Goal: Information Seeking & Learning: Learn about a topic

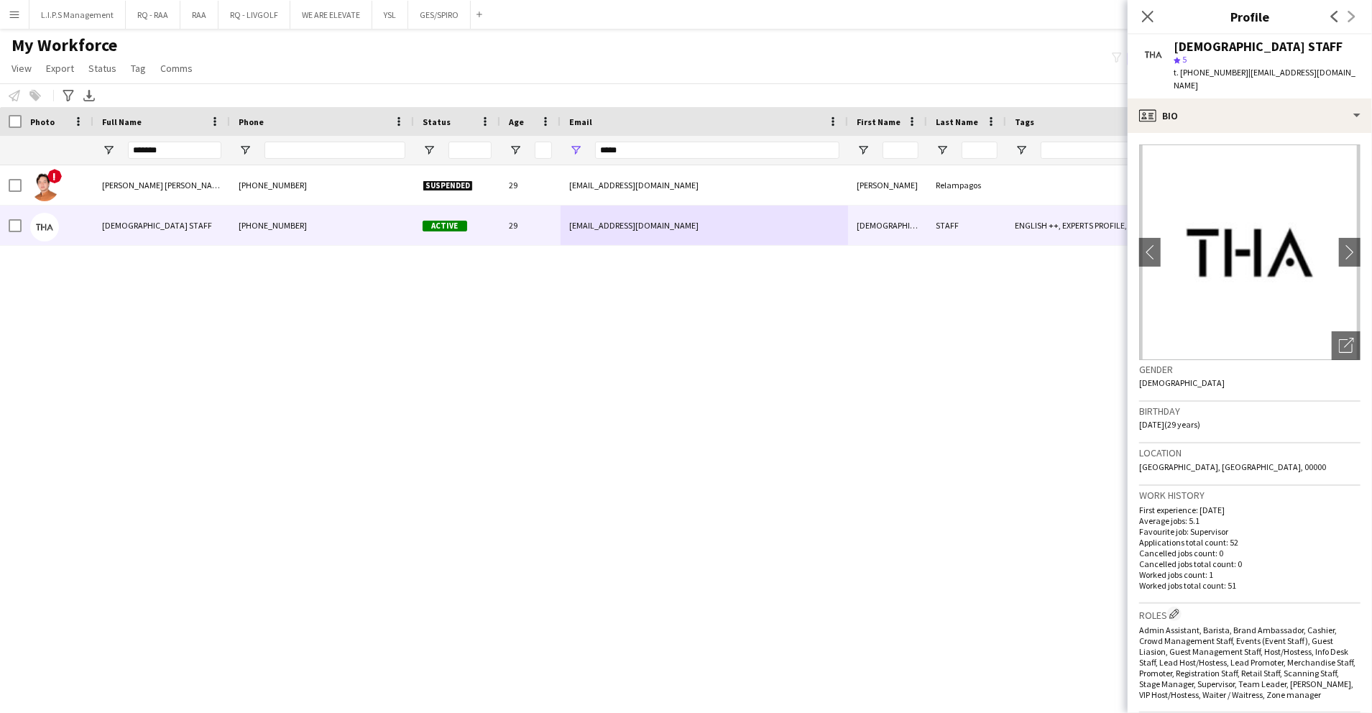
scroll to position [401, 0]
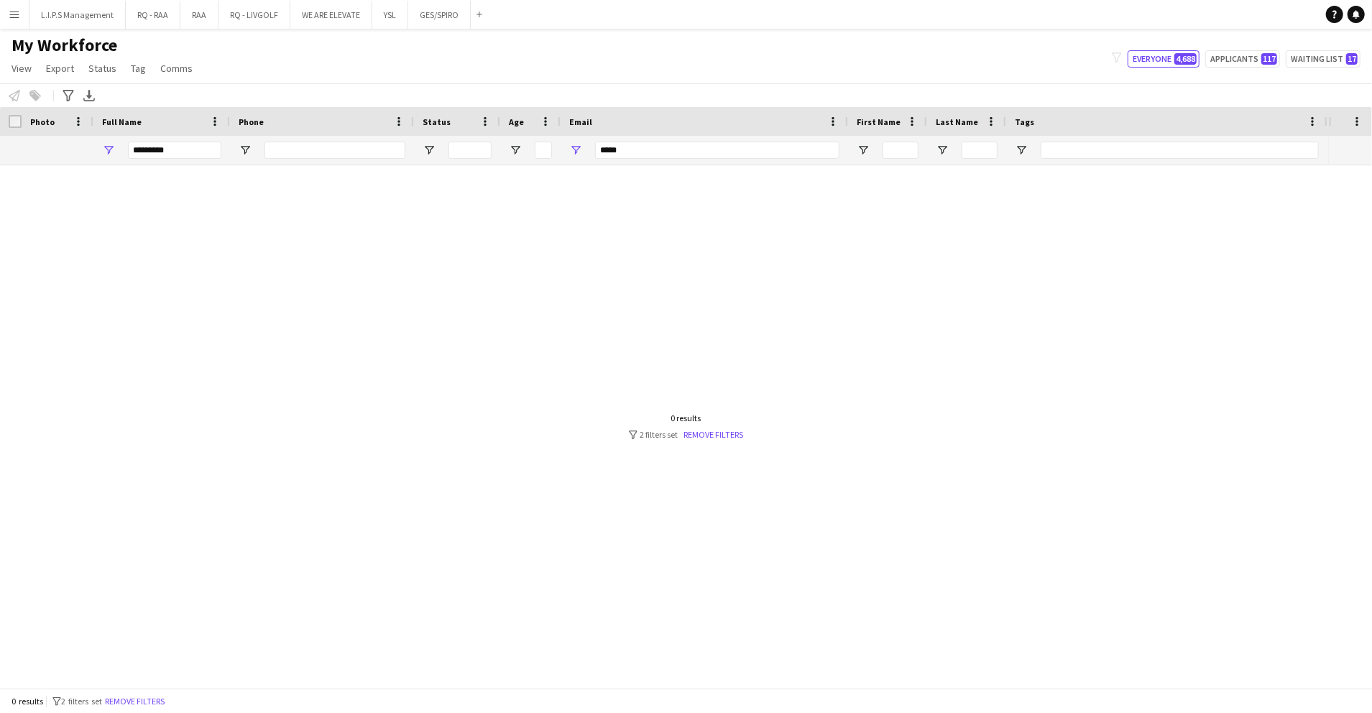
type input "*********"
drag, startPoint x: 750, startPoint y: 149, endPoint x: 473, endPoint y: 132, distance: 277.1
click at [473, 132] on div "Workforce Details Photo Full Name 1" at bounding box center [1000, 136] width 2001 height 58
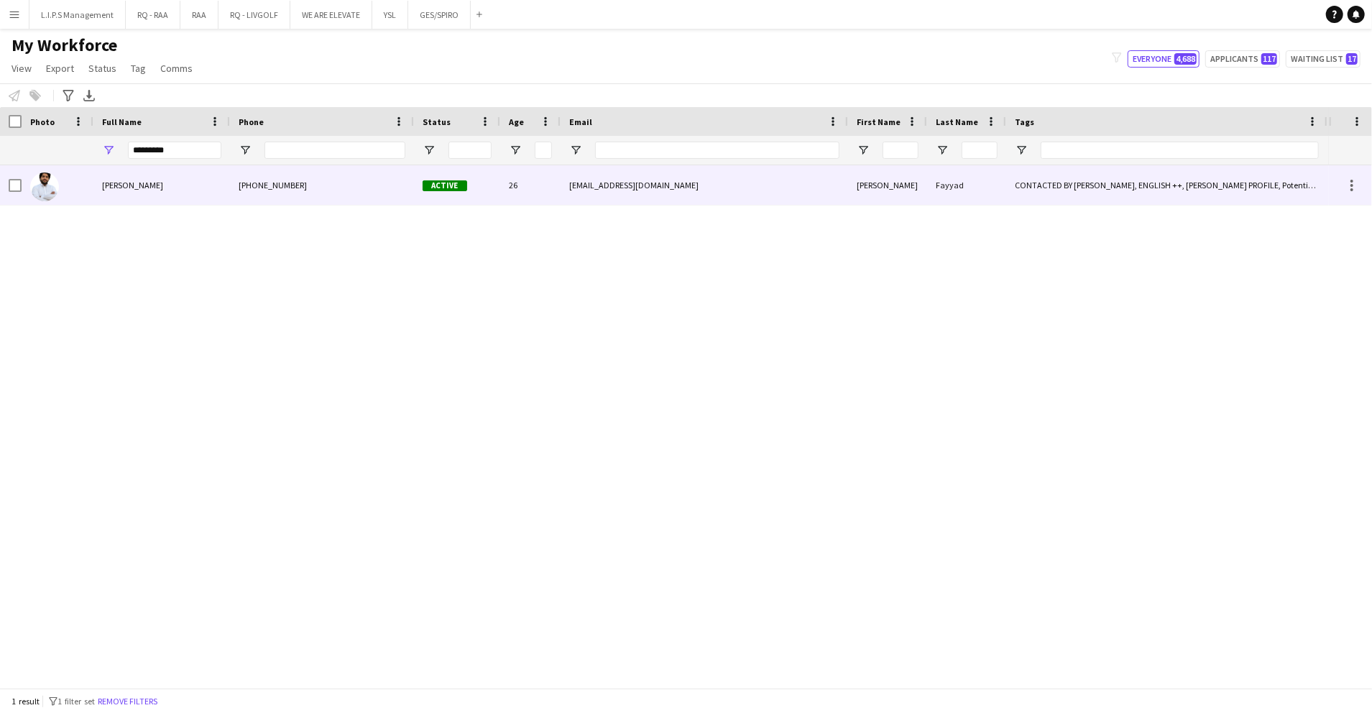
click at [519, 172] on div "26" at bounding box center [530, 185] width 60 height 40
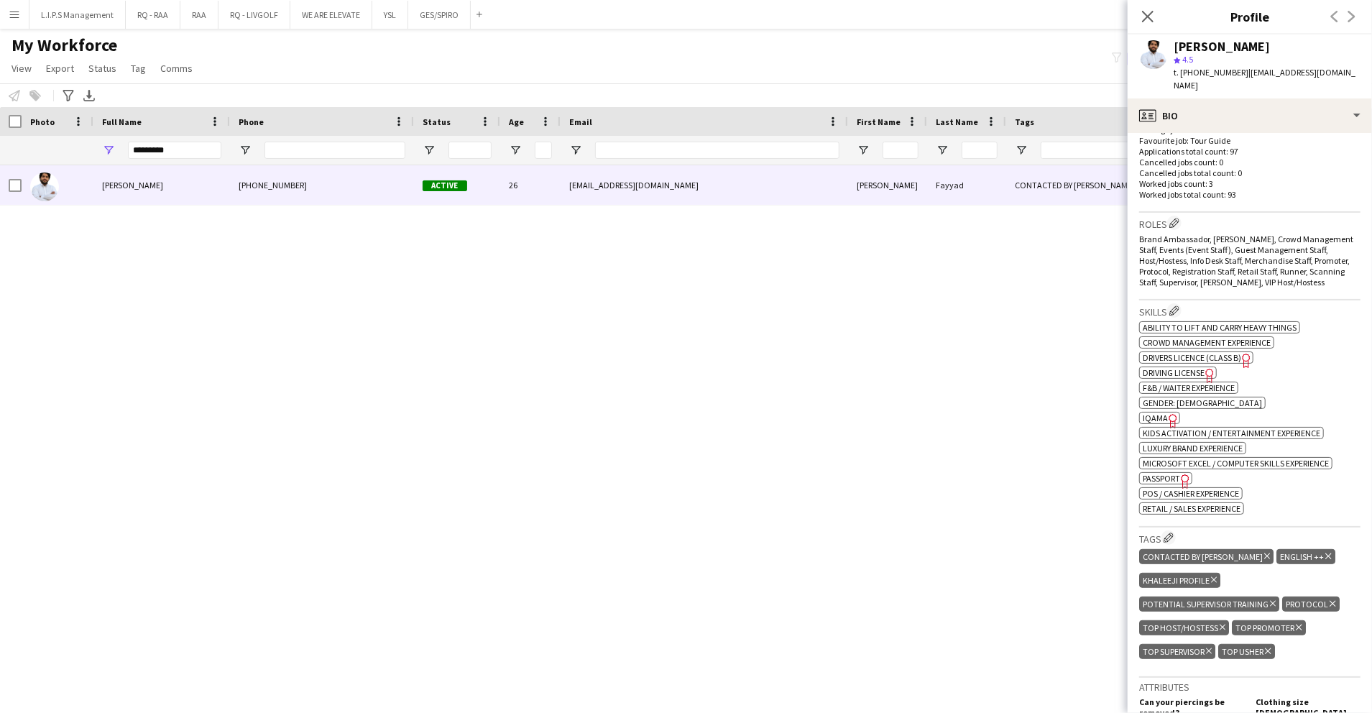
scroll to position [440, 0]
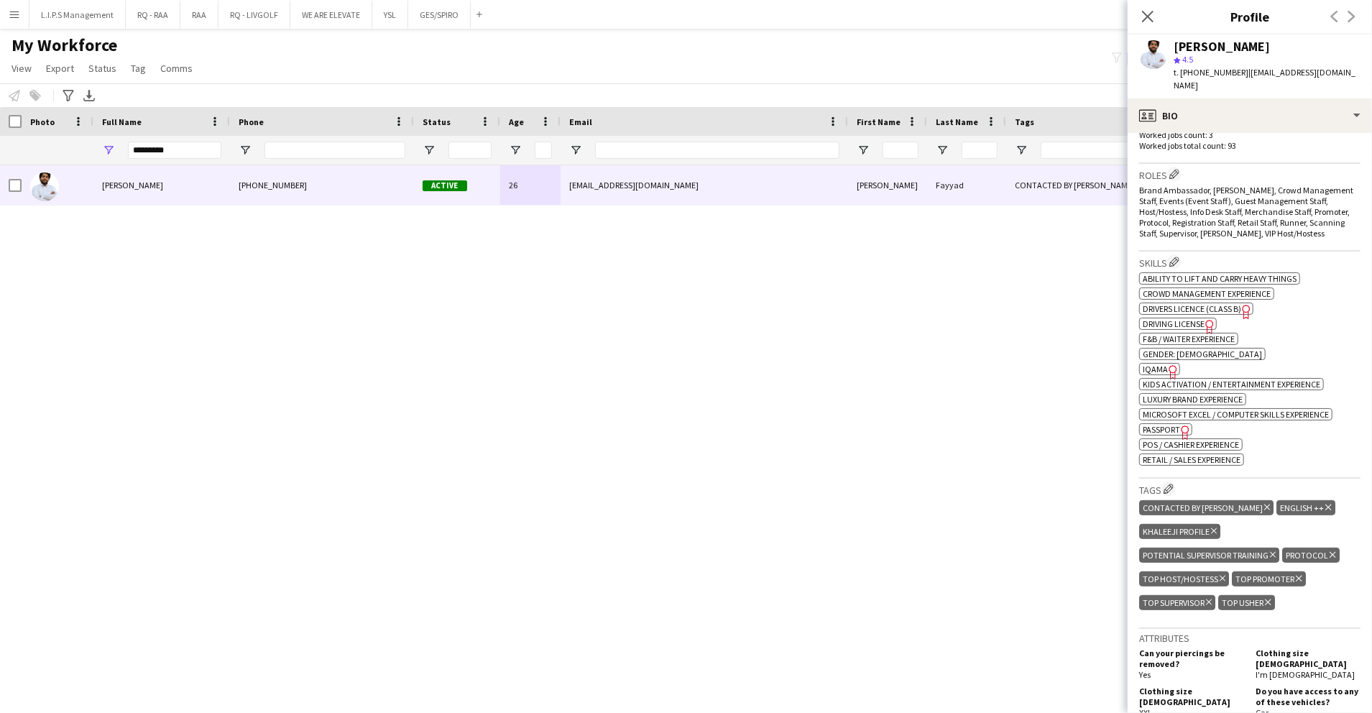
click at [1165, 364] on icon "Freelancer has uploaded a photo validation of skill. Click to see" at bounding box center [1172, 371] width 15 height 15
click at [599, 151] on input "Email Filter Input" at bounding box center [717, 150] width 244 height 17
paste input "**********"
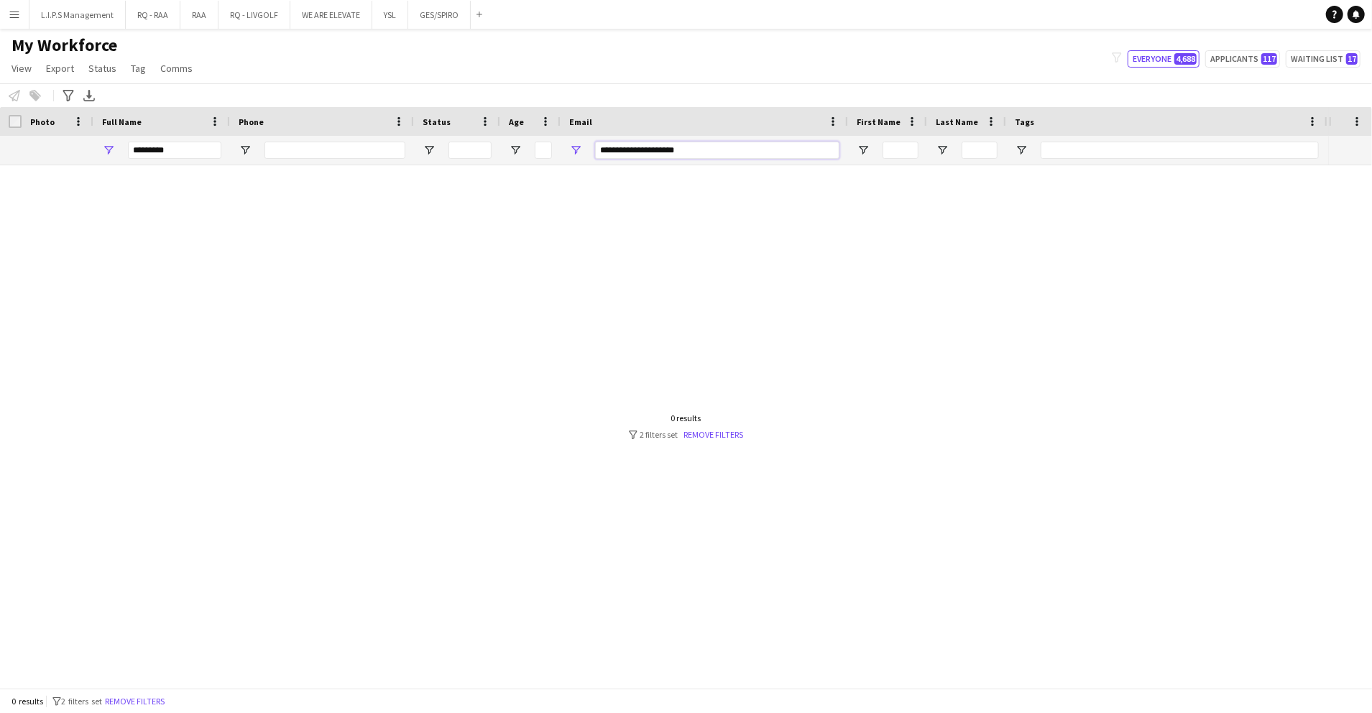
type input "**********"
drag, startPoint x: 177, startPoint y: 149, endPoint x: 42, endPoint y: 158, distance: 135.3
click at [42, 158] on div "*********" at bounding box center [1000, 150] width 2001 height 29
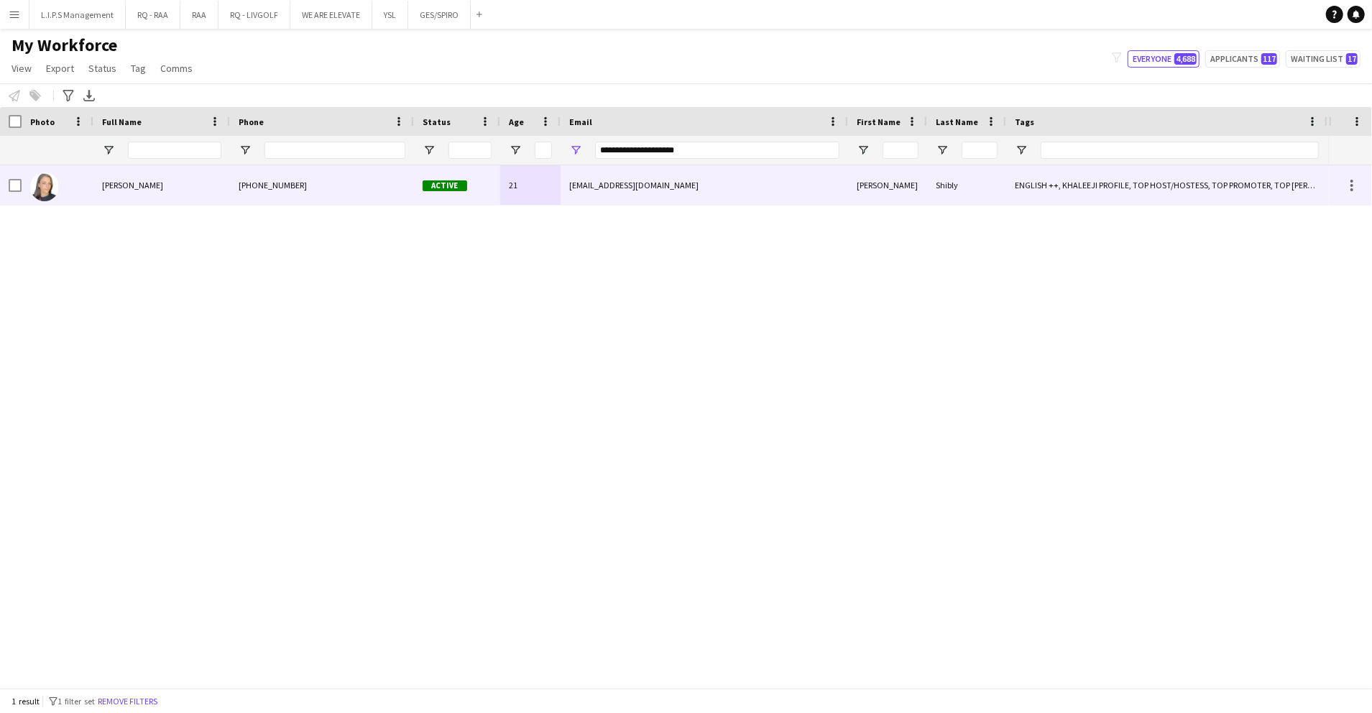
click at [589, 187] on div "[EMAIL_ADDRESS][DOMAIN_NAME]" at bounding box center [703, 185] width 287 height 40
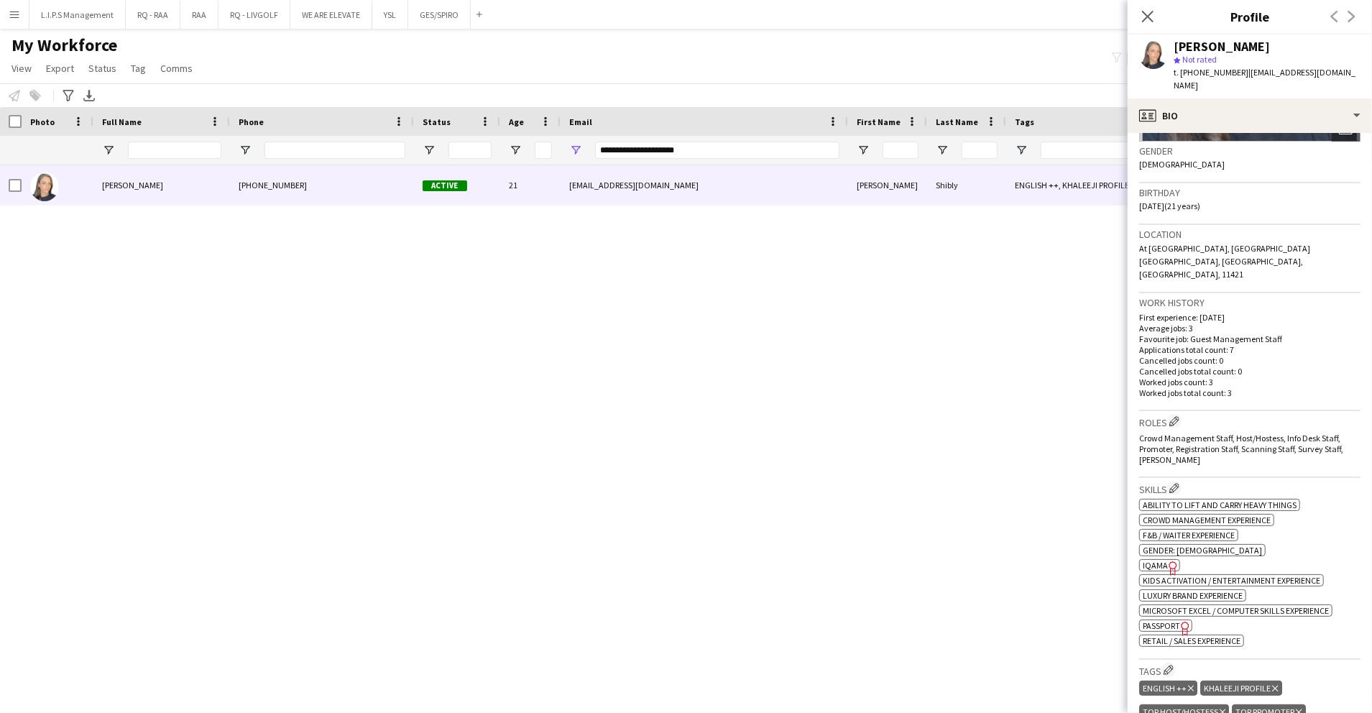
scroll to position [220, 0]
click at [1165, 559] on icon "Freelancer has uploaded a photo validation of skill. Click to see" at bounding box center [1172, 566] width 15 height 15
drag, startPoint x: 729, startPoint y: 152, endPoint x: 509, endPoint y: 141, distance: 219.4
click at [509, 141] on div at bounding box center [1000, 150] width 2001 height 29
paste input "Email Filter Input"
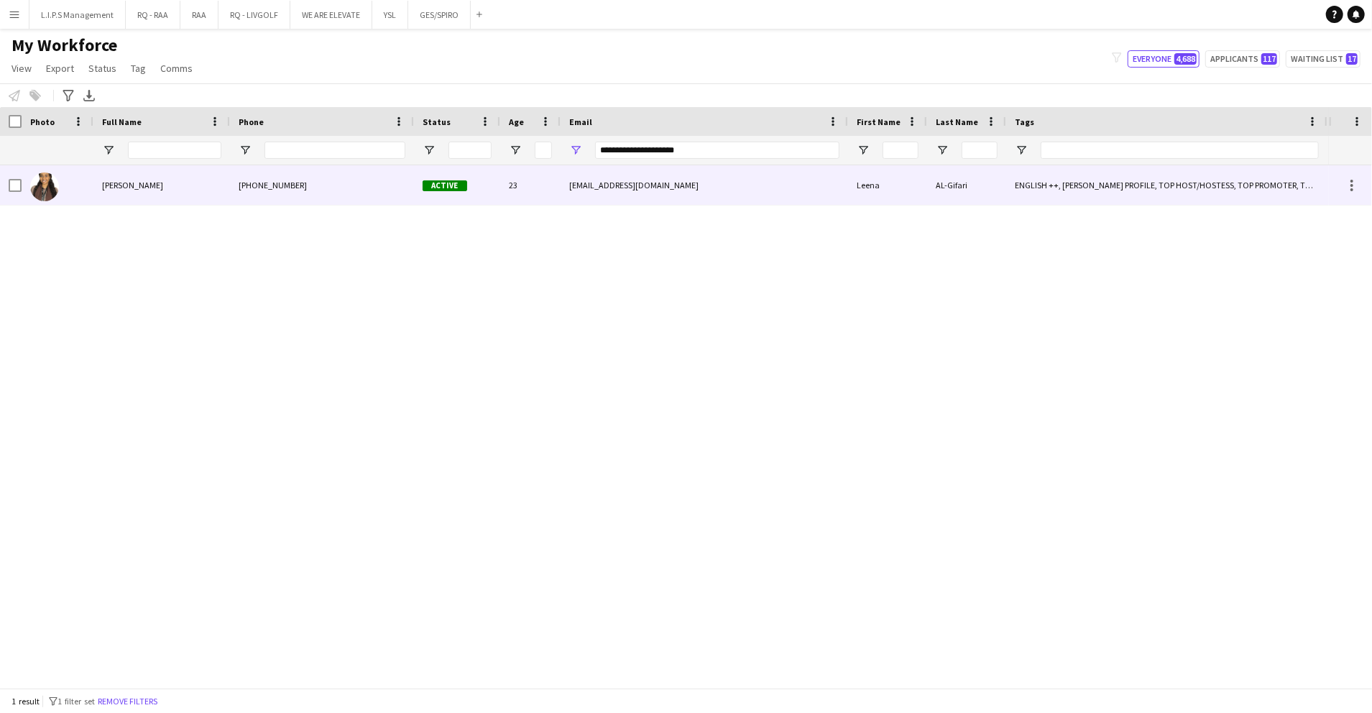
drag, startPoint x: 509, startPoint y: 144, endPoint x: 512, endPoint y: 177, distance: 32.5
click at [512, 177] on div "23" at bounding box center [530, 185] width 60 height 40
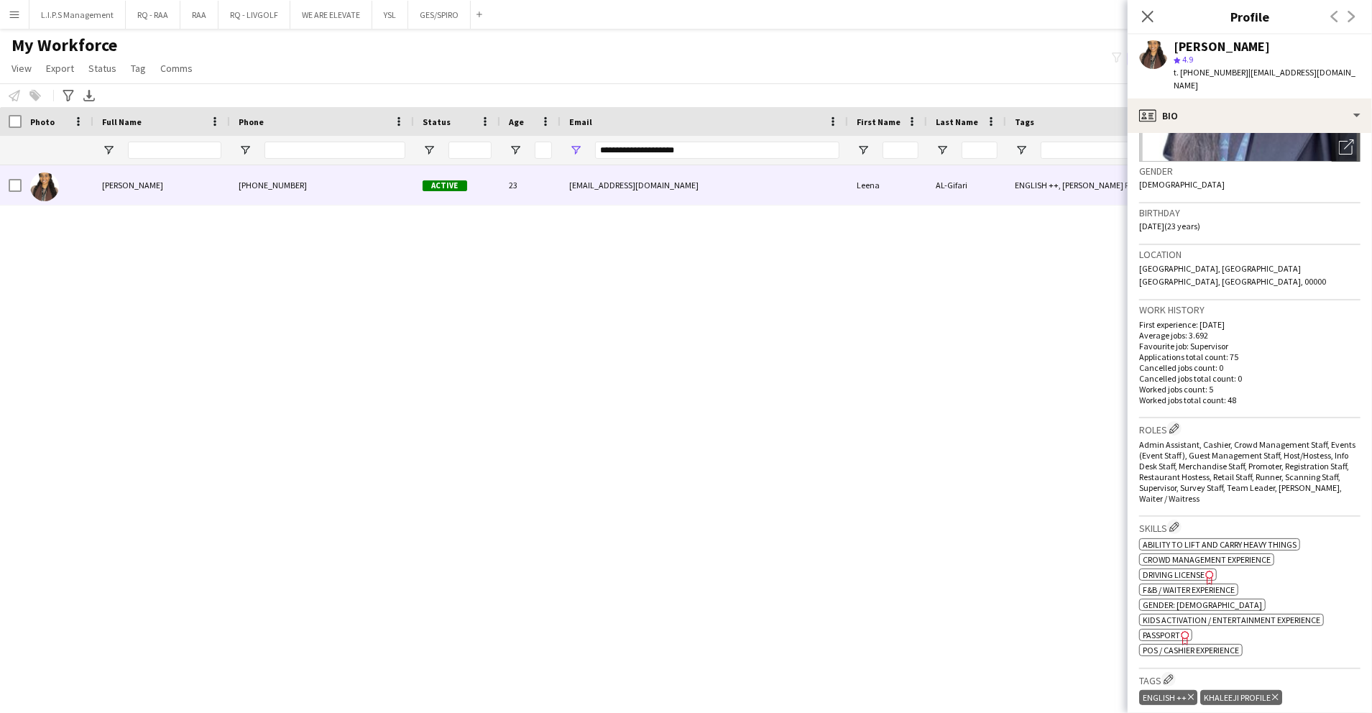
scroll to position [211, 0]
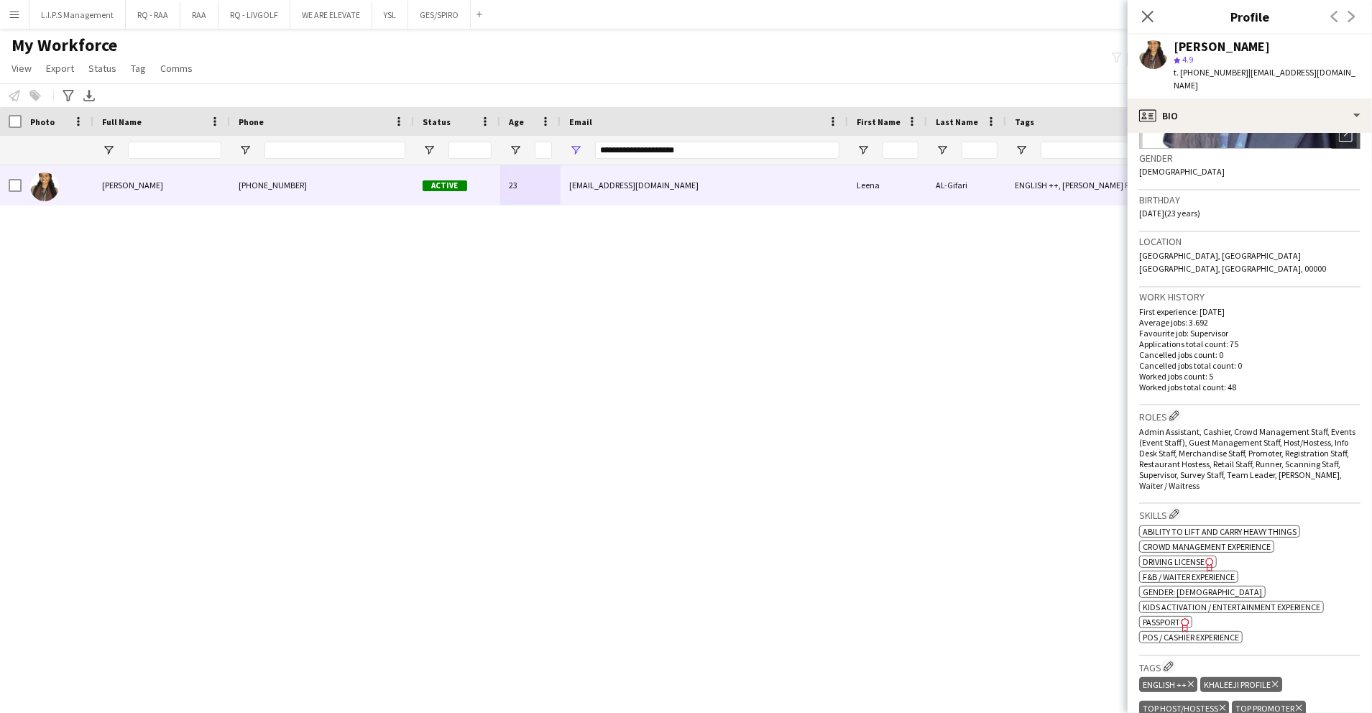
click at [1170, 616] on span "Passport" at bounding box center [1160, 621] width 37 height 11
drag, startPoint x: 708, startPoint y: 148, endPoint x: 491, endPoint y: 148, distance: 216.3
click at [491, 148] on div at bounding box center [1000, 150] width 2001 height 29
paste input "****"
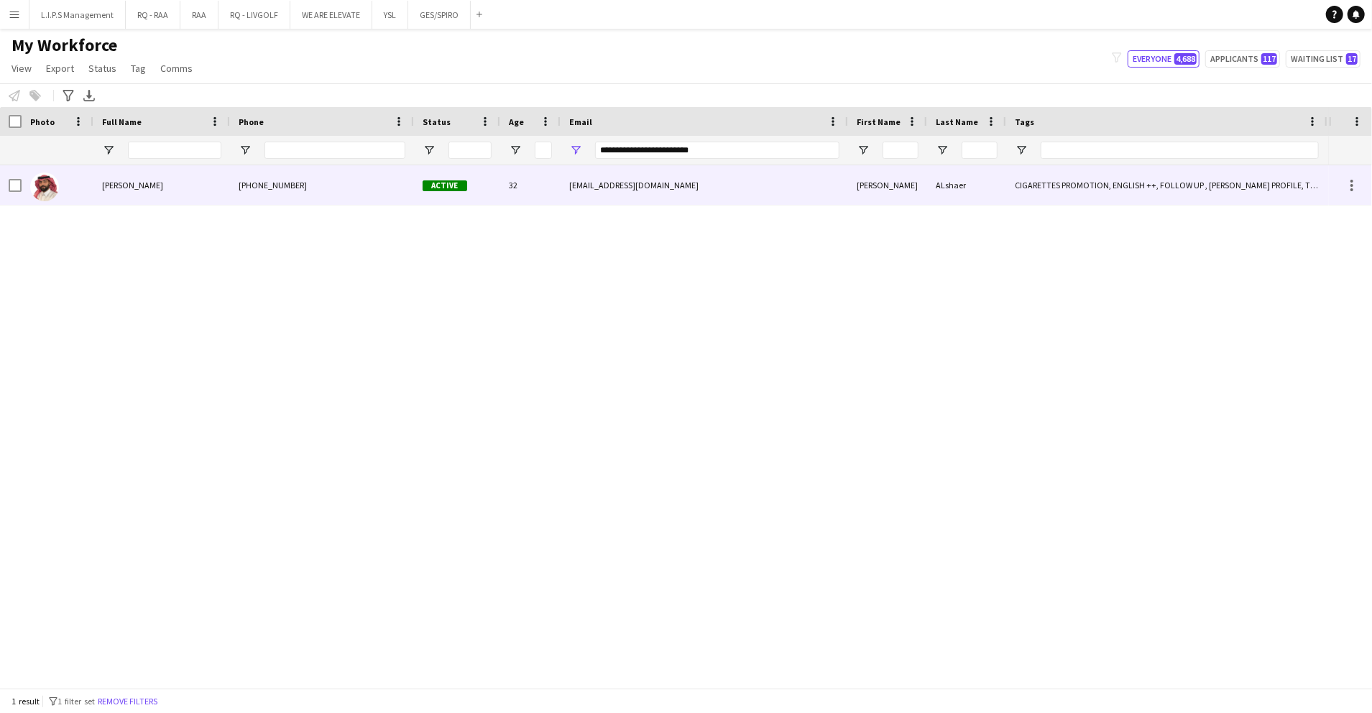
click at [512, 183] on div "32" at bounding box center [530, 185] width 60 height 40
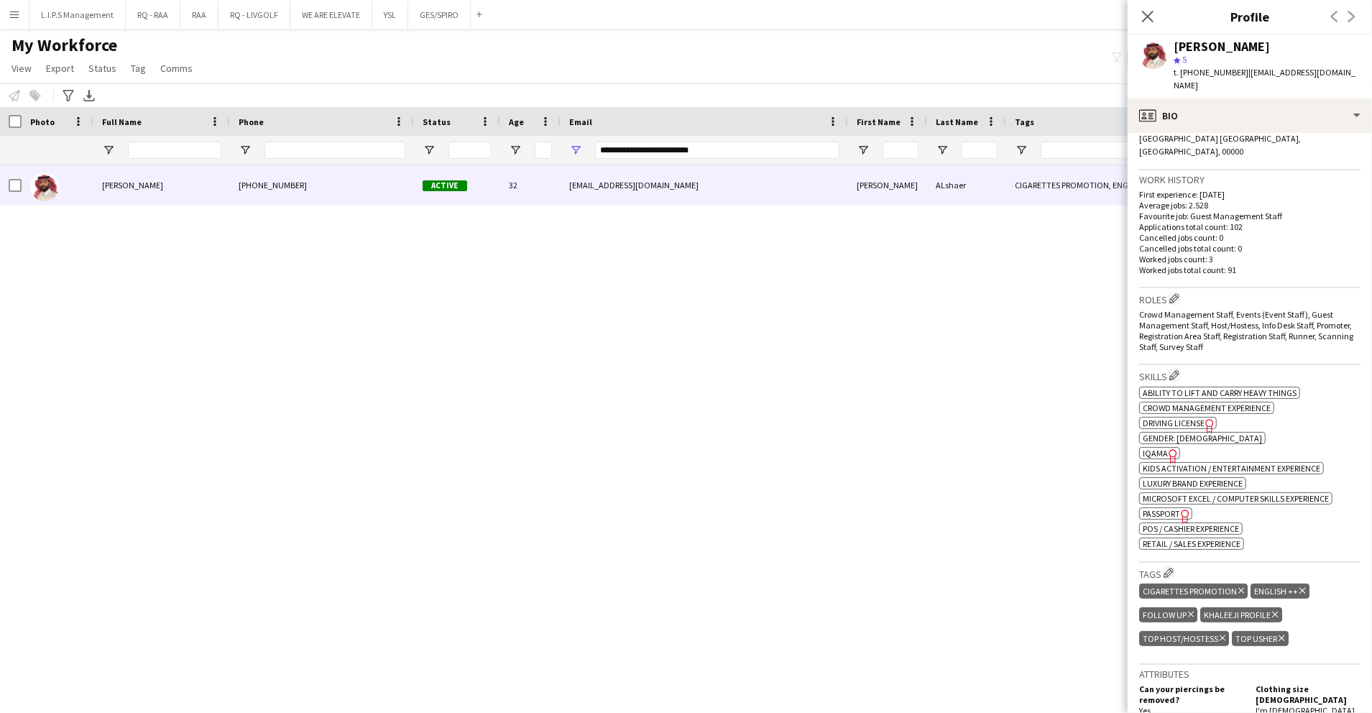
scroll to position [329, 0]
click at [1168, 448] on icon "Freelancer has uploaded a photo validation of skill. Click to see" at bounding box center [1172, 455] width 15 height 15
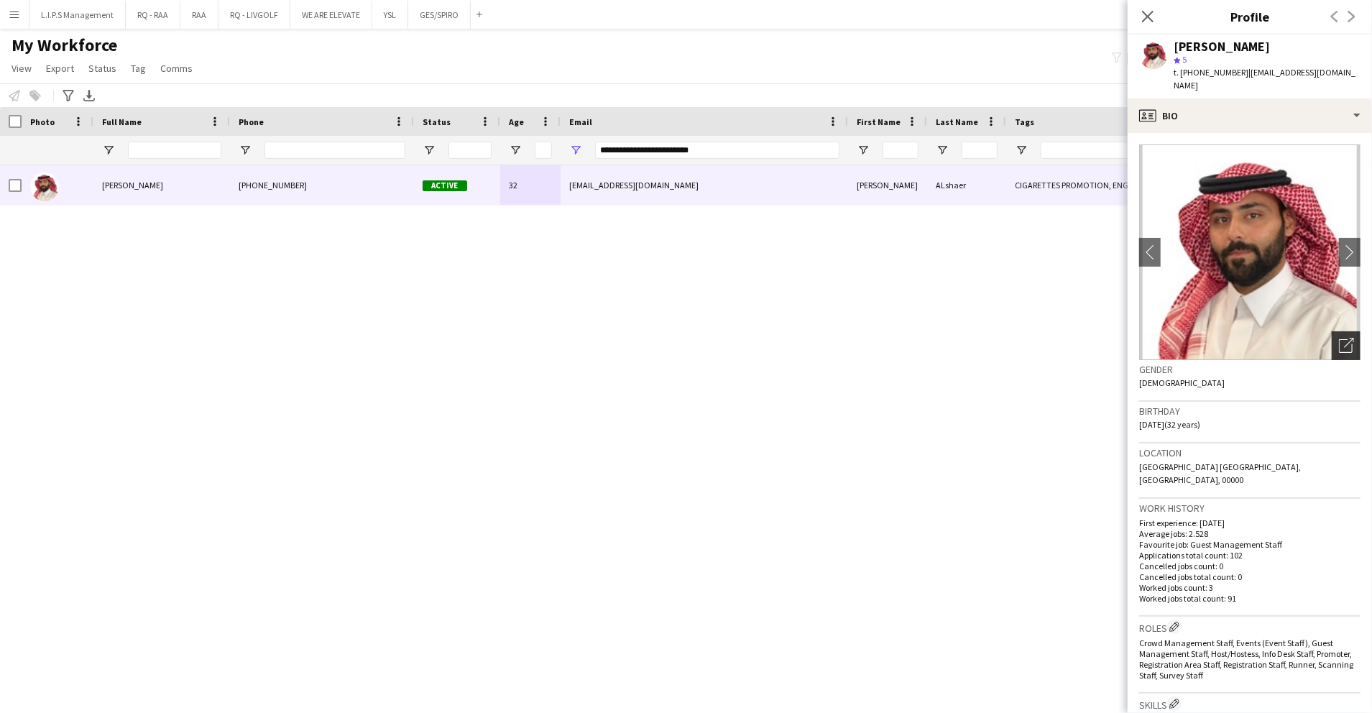
click at [1341, 331] on div "Open photos pop-in" at bounding box center [1345, 345] width 29 height 29
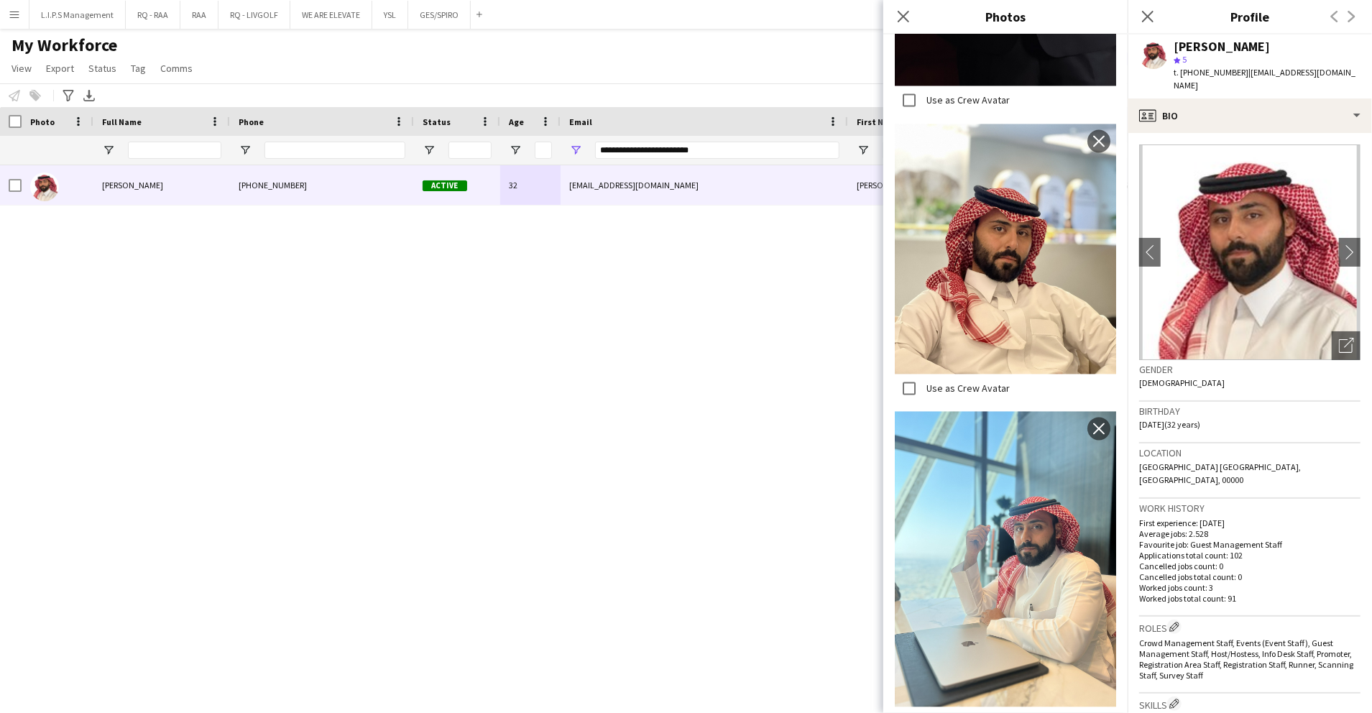
scroll to position [2119, 0]
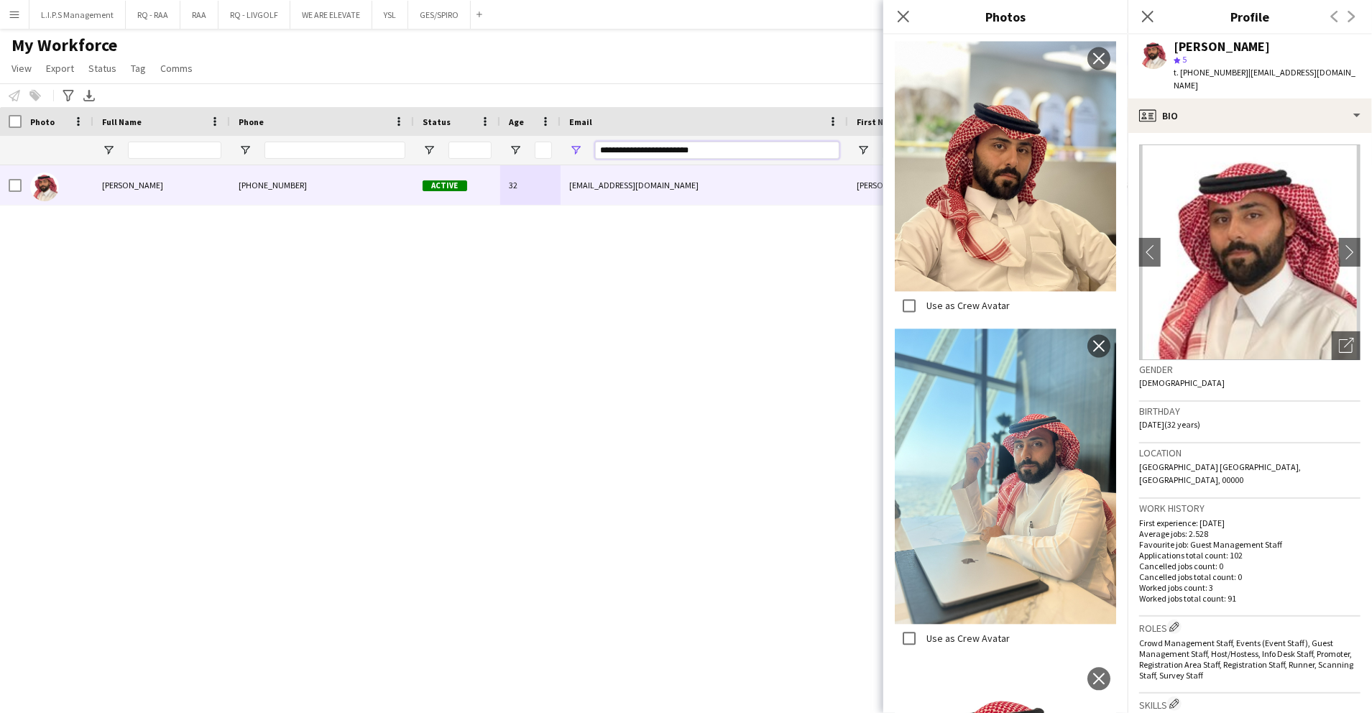
drag, startPoint x: 730, startPoint y: 155, endPoint x: 513, endPoint y: 142, distance: 217.4
click at [513, 142] on div at bounding box center [1000, 150] width 2001 height 29
paste input "Email Filter Input"
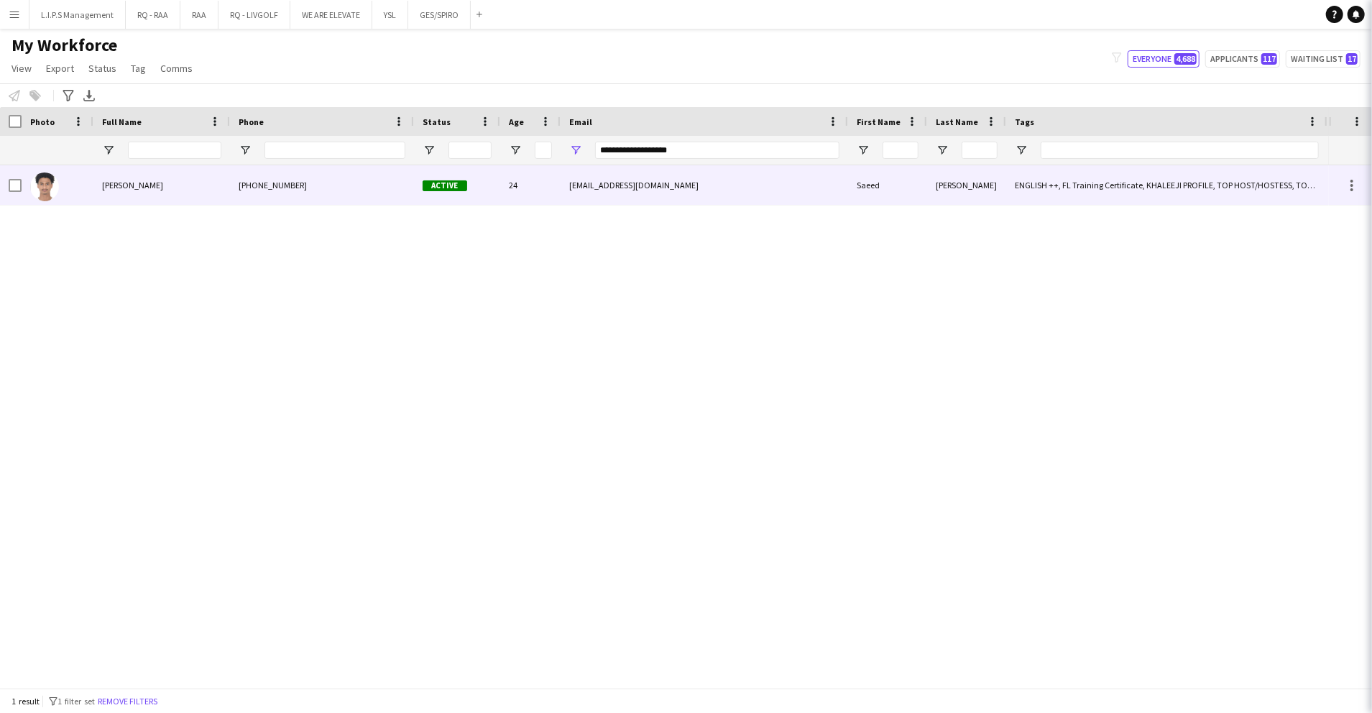
click at [513, 175] on div "24" at bounding box center [530, 185] width 60 height 40
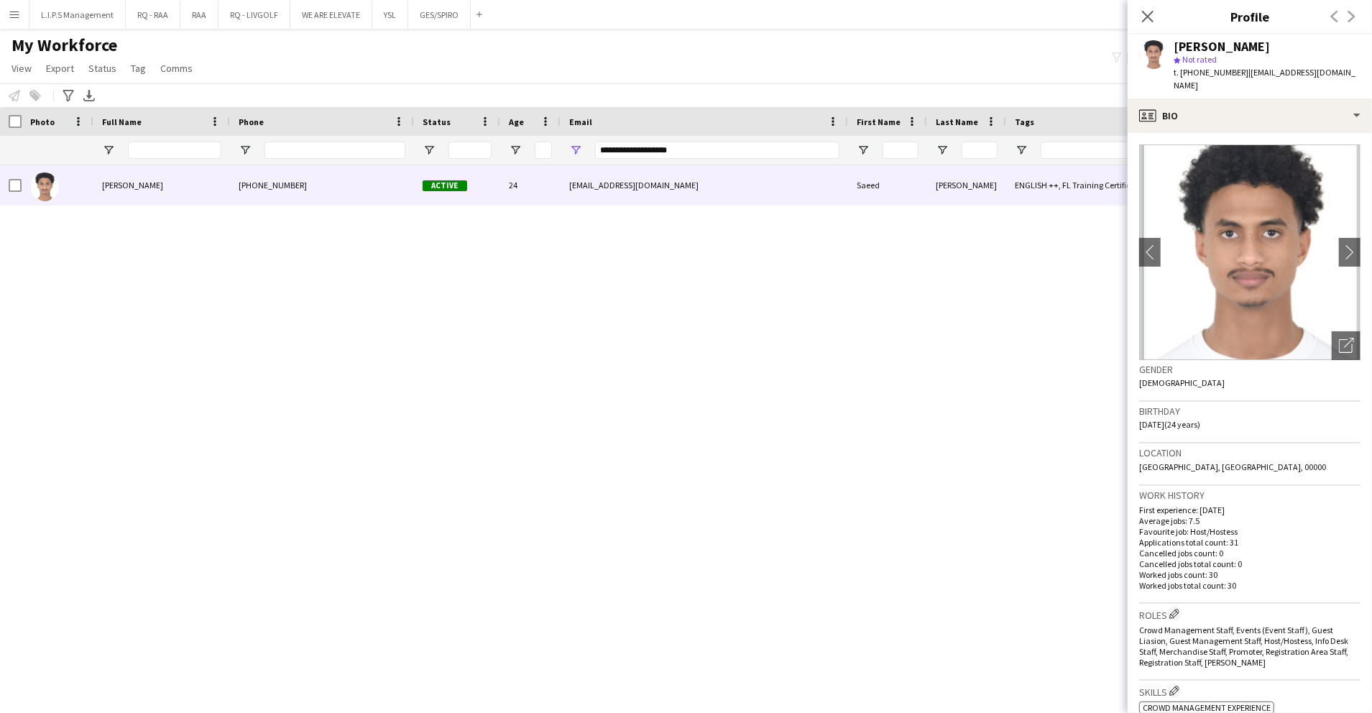
scroll to position [254, 0]
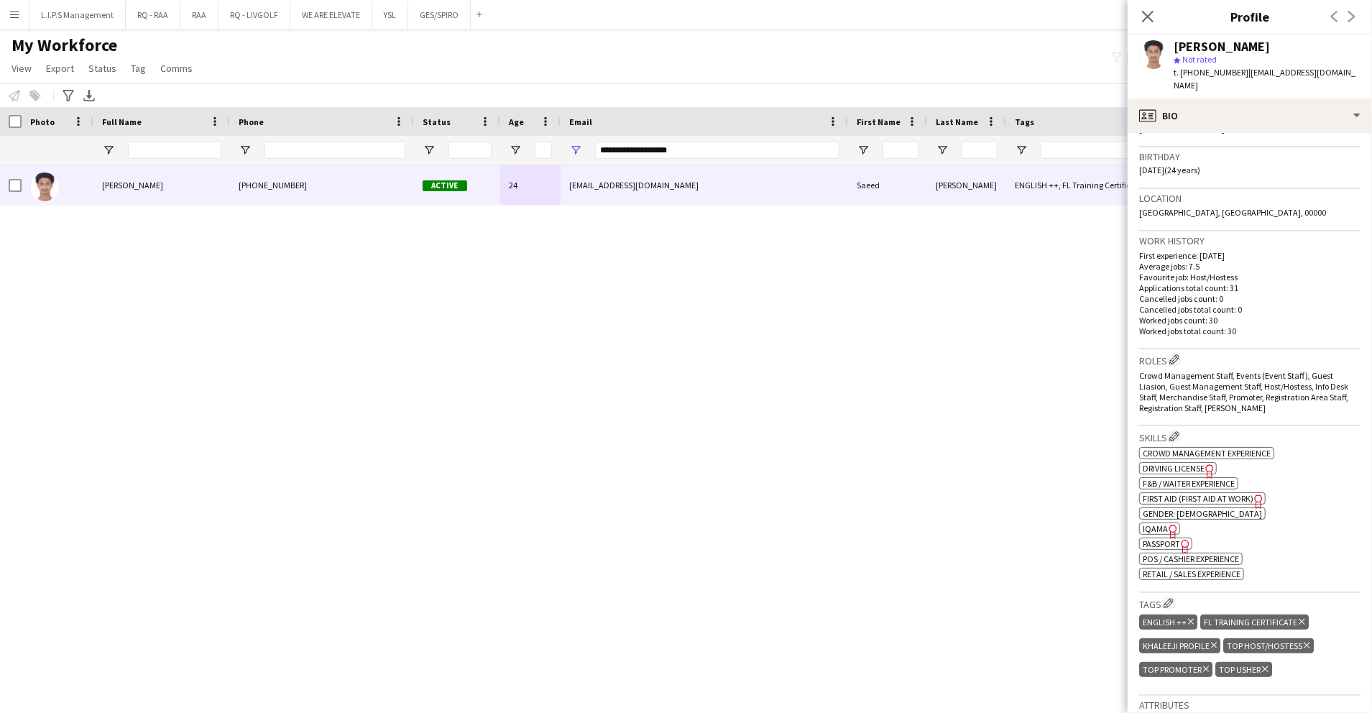
click at [1162, 523] on span "IQAMA" at bounding box center [1154, 528] width 25 height 11
drag, startPoint x: 707, startPoint y: 154, endPoint x: 556, endPoint y: 158, distance: 150.9
click at [556, 158] on div at bounding box center [1000, 150] width 2001 height 29
paste input "******"
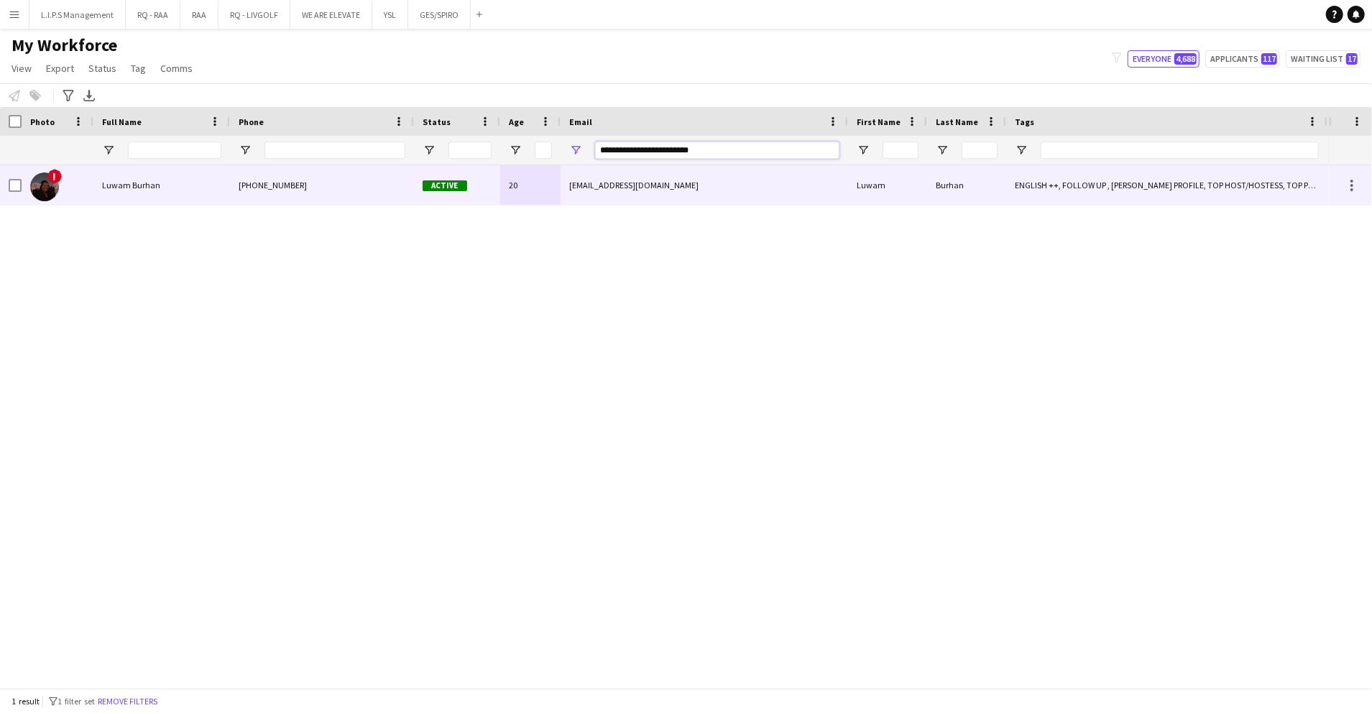
type input "**********"
click at [548, 193] on div "20" at bounding box center [530, 185] width 60 height 40
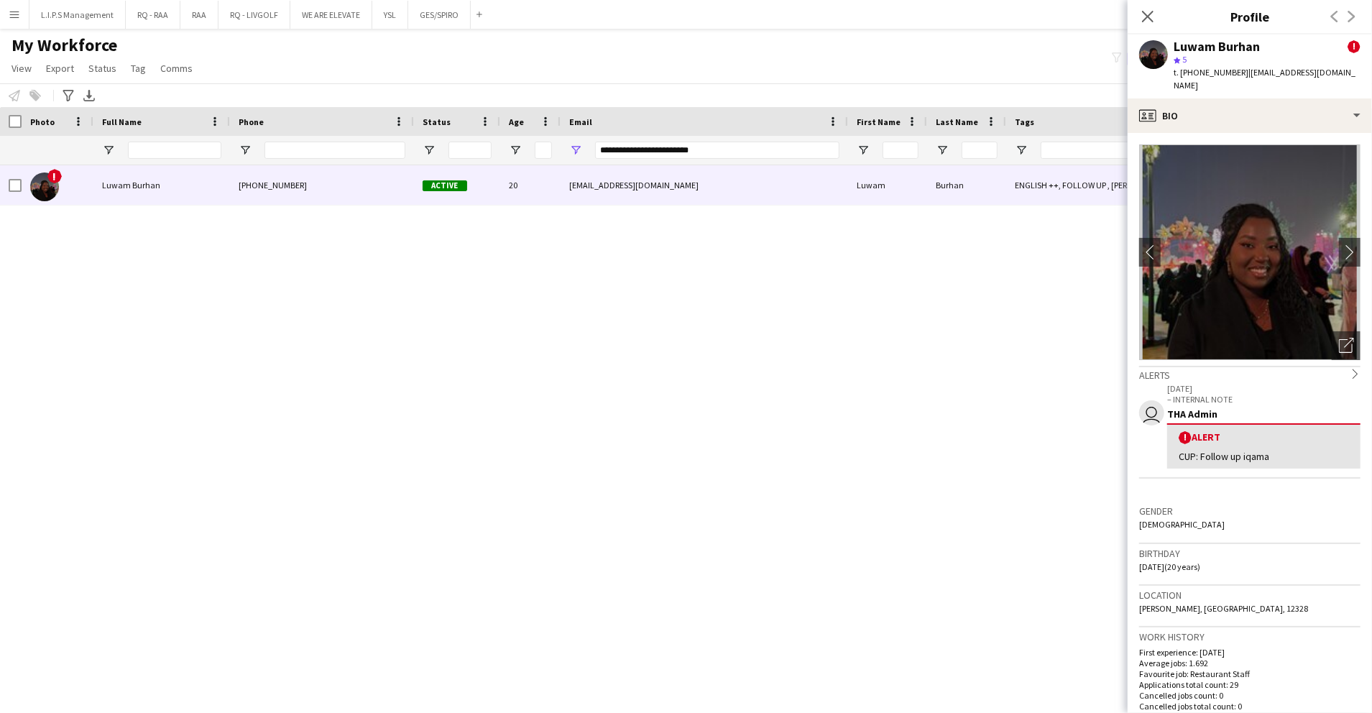
scroll to position [357, 0]
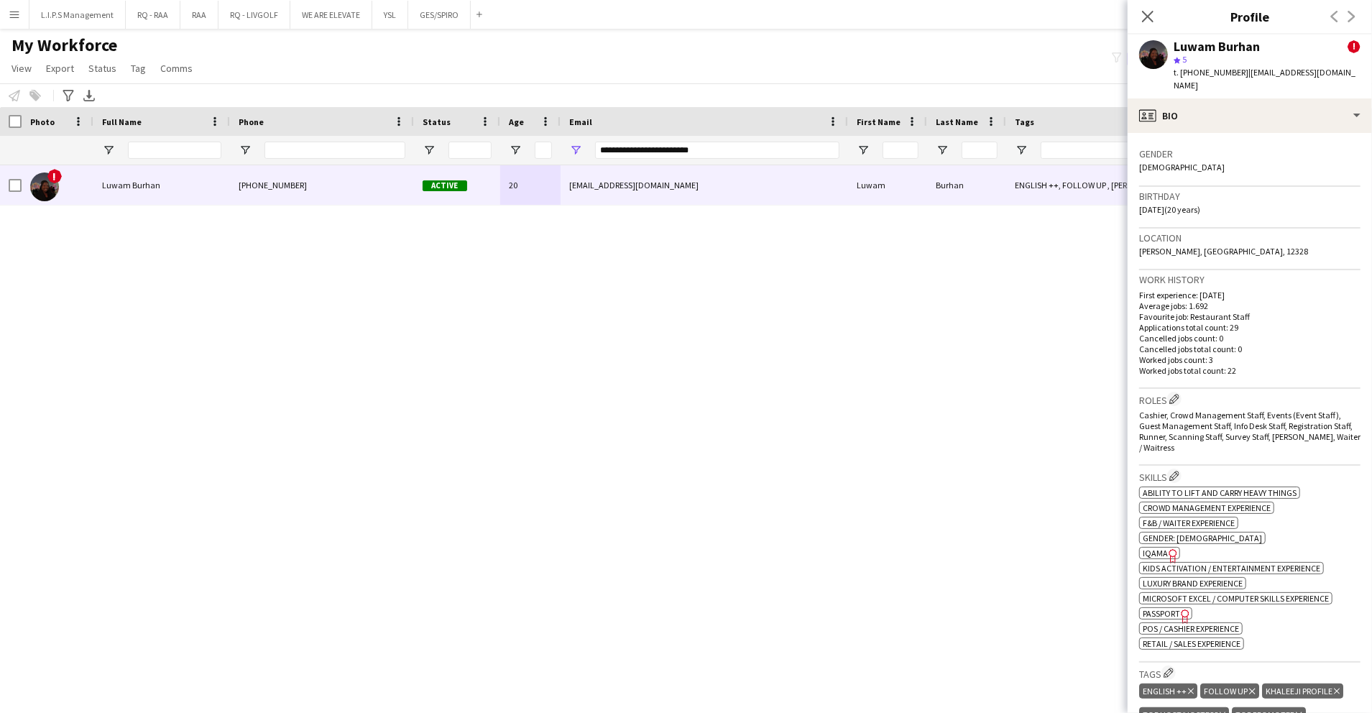
click at [1161, 547] on span "IQAMA" at bounding box center [1154, 552] width 25 height 11
